Goal: Task Accomplishment & Management: Use online tool/utility

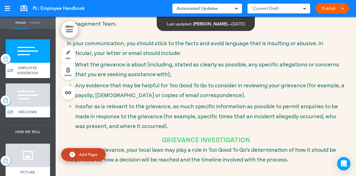
scroll to position [11835, 0]
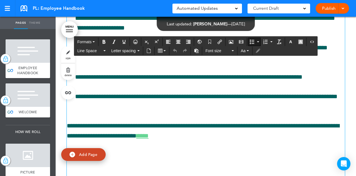
click at [242, 97] on p "**********" at bounding box center [210, 101] width 270 height 19
click at [342, 9] on span at bounding box center [343, 8] width 4 height 4
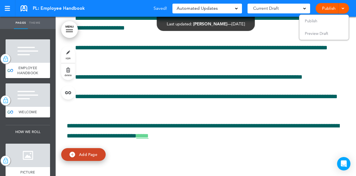
click at [331, 6] on link "Publish" at bounding box center [329, 8] width 18 height 11
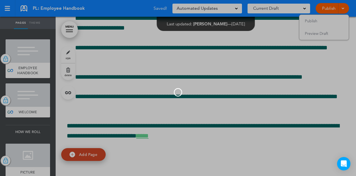
scroll to position [0, 0]
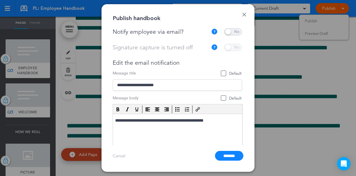
click at [235, 33] on span at bounding box center [233, 31] width 18 height 7
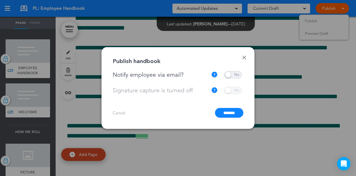
click at [233, 117] on input "*******" at bounding box center [229, 113] width 28 height 10
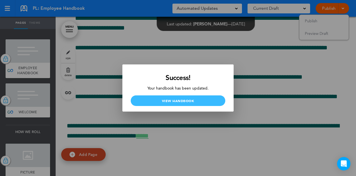
click at [187, 99] on link "View Handbook" at bounding box center [178, 100] width 95 height 11
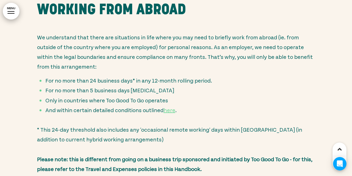
scroll to position [4619, 0]
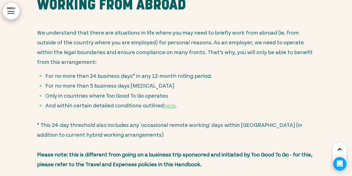
click at [156, 80] on li "For no more than 5 business days [MEDICAL_DATA]" at bounding box center [180, 85] width 270 height 10
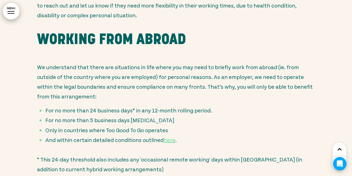
scroll to position [4591, 0]
